Goal: Transaction & Acquisition: Purchase product/service

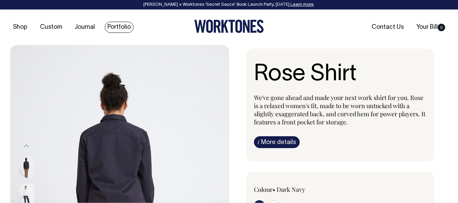
click at [116, 26] on link "Portfolio" at bounding box center [119, 27] width 29 height 11
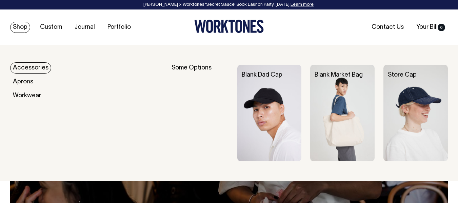
click at [21, 25] on link "Shop" at bounding box center [20, 27] width 20 height 11
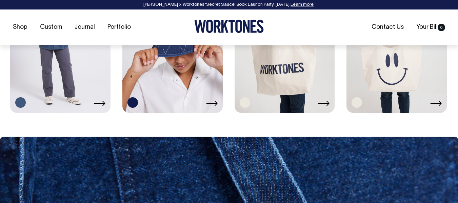
scroll to position [1187, 0]
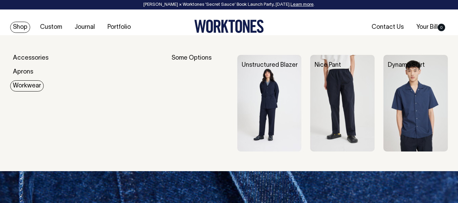
click at [27, 85] on link "Workwear" at bounding box center [27, 85] width 34 height 11
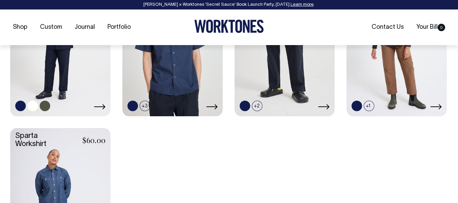
click at [53, 66] on link at bounding box center [60, 40] width 100 height 149
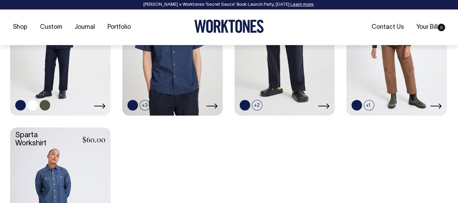
scroll to position [373, 0]
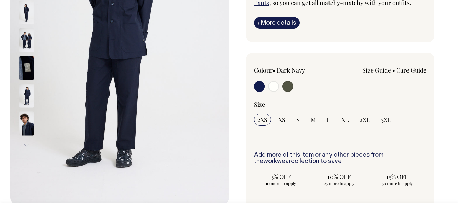
scroll to position [170, 0]
click at [288, 90] on input "radio" at bounding box center [288, 86] width 11 height 11
radio input "true"
select select "Olive"
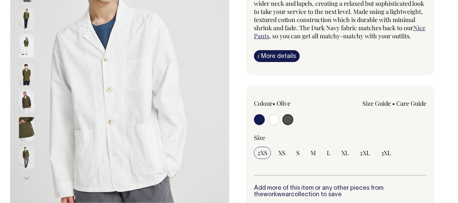
click at [290, 118] on input "radio" at bounding box center [288, 119] width 11 height 11
click at [27, 79] on img at bounding box center [26, 74] width 15 height 24
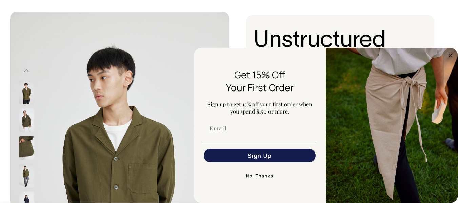
scroll to position [34, 0]
click at [449, 56] on icon "Close dialog" at bounding box center [450, 55] width 3 height 3
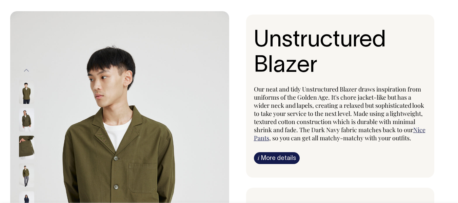
drag, startPoint x: 335, startPoint y: 75, endPoint x: 256, endPoint y: 40, distance: 87.0
click at [256, 40] on h1 "Unstructured Blazer" at bounding box center [340, 53] width 173 height 51
copy h1 "Unstructured Blazer"
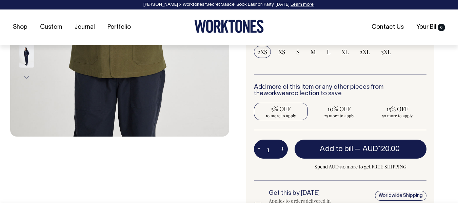
scroll to position [237, 0]
